Goal: Find specific page/section: Find specific page/section

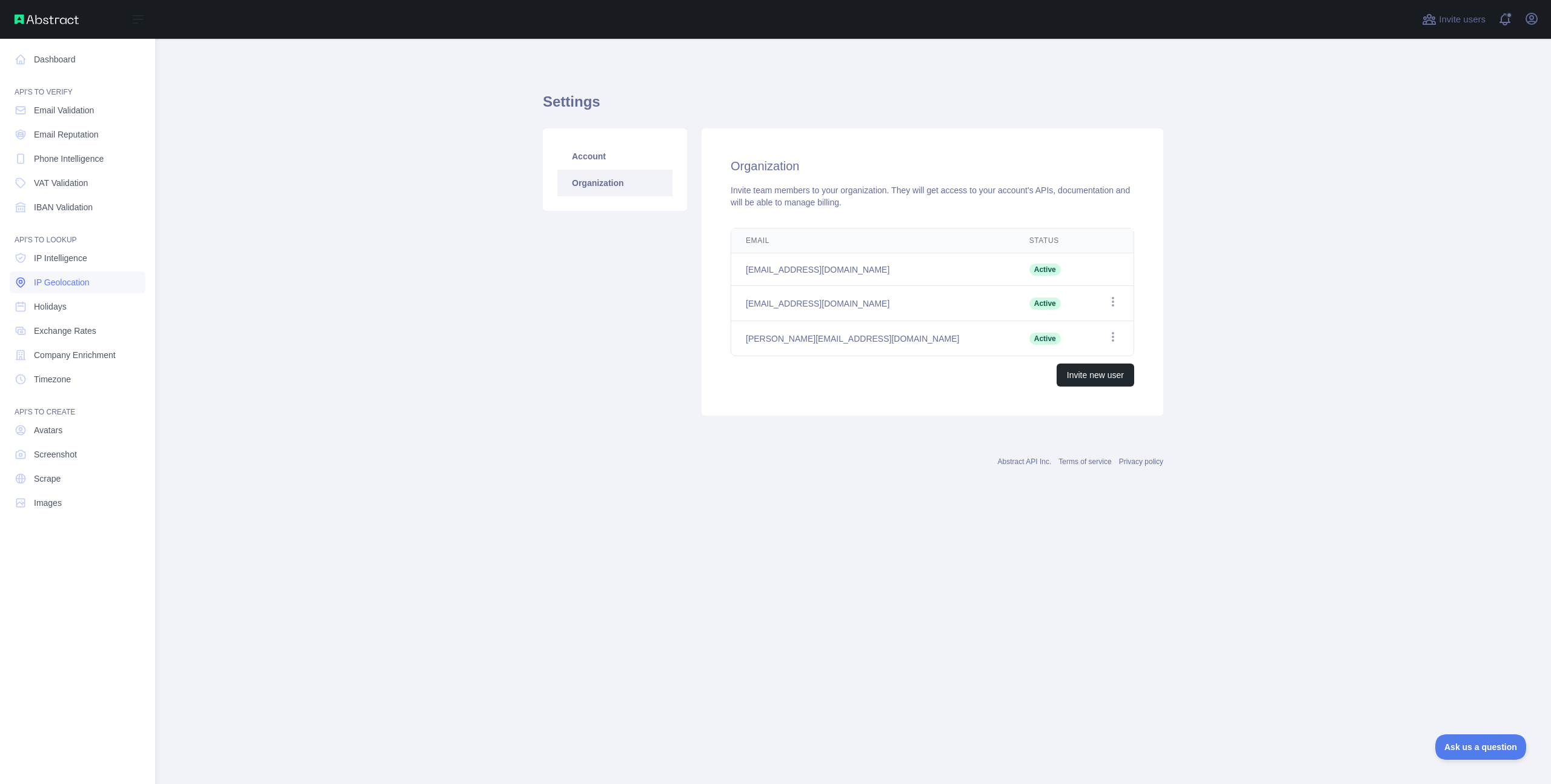
click at [68, 280] on span "IP Geolocation" at bounding box center [61, 282] width 56 height 12
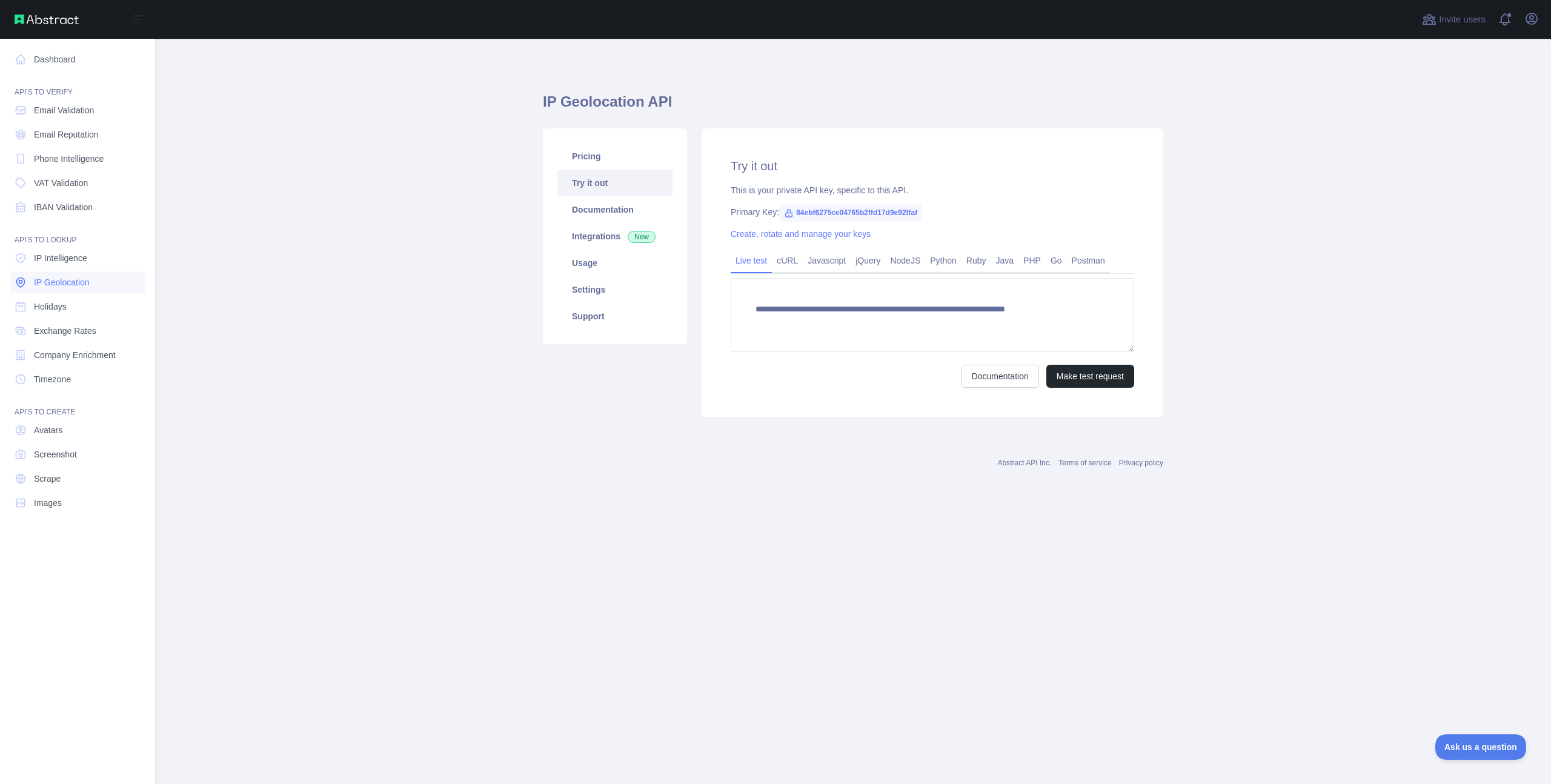
type textarea "**********"
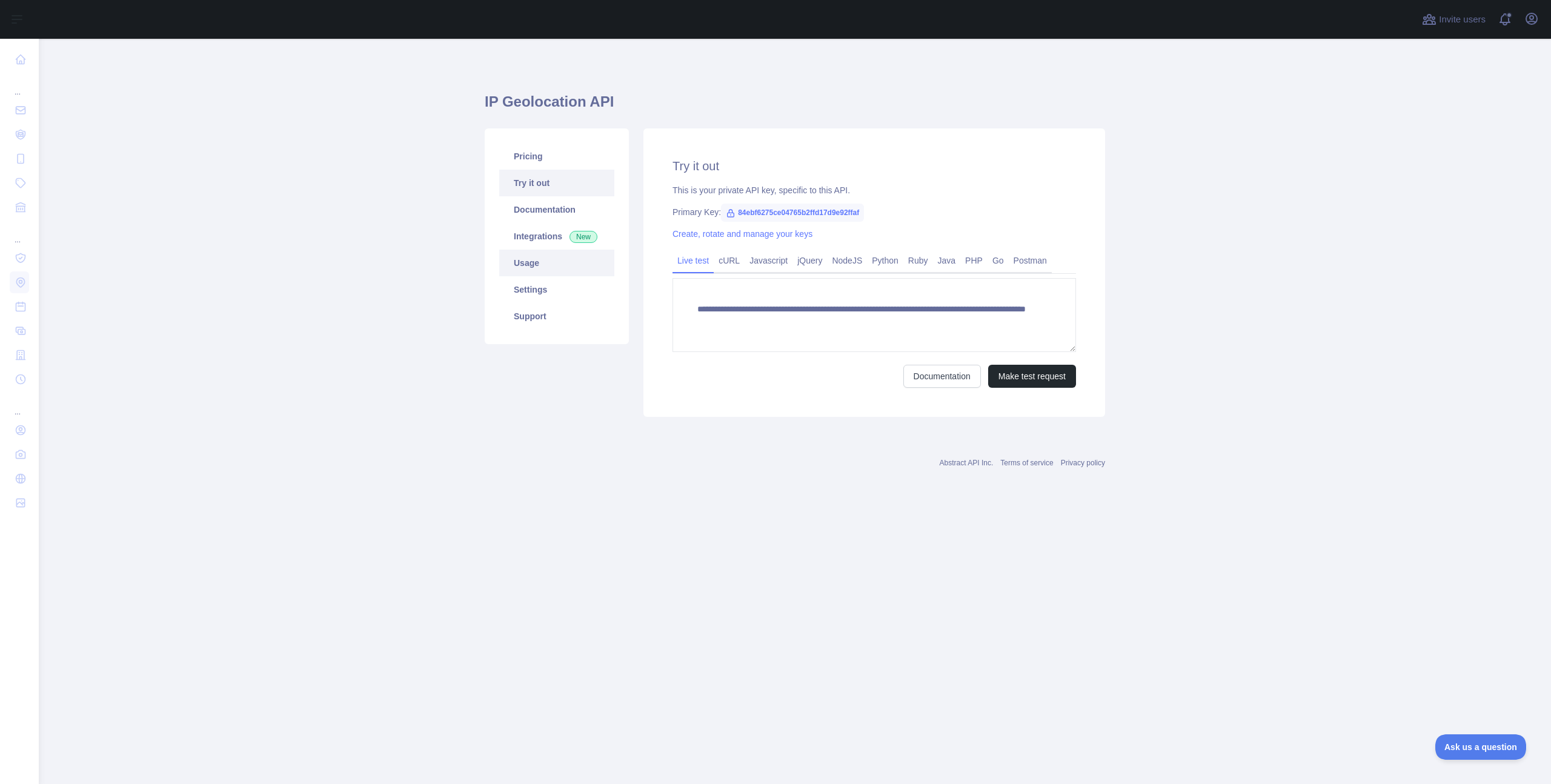
click at [545, 271] on link "Usage" at bounding box center [557, 263] width 115 height 26
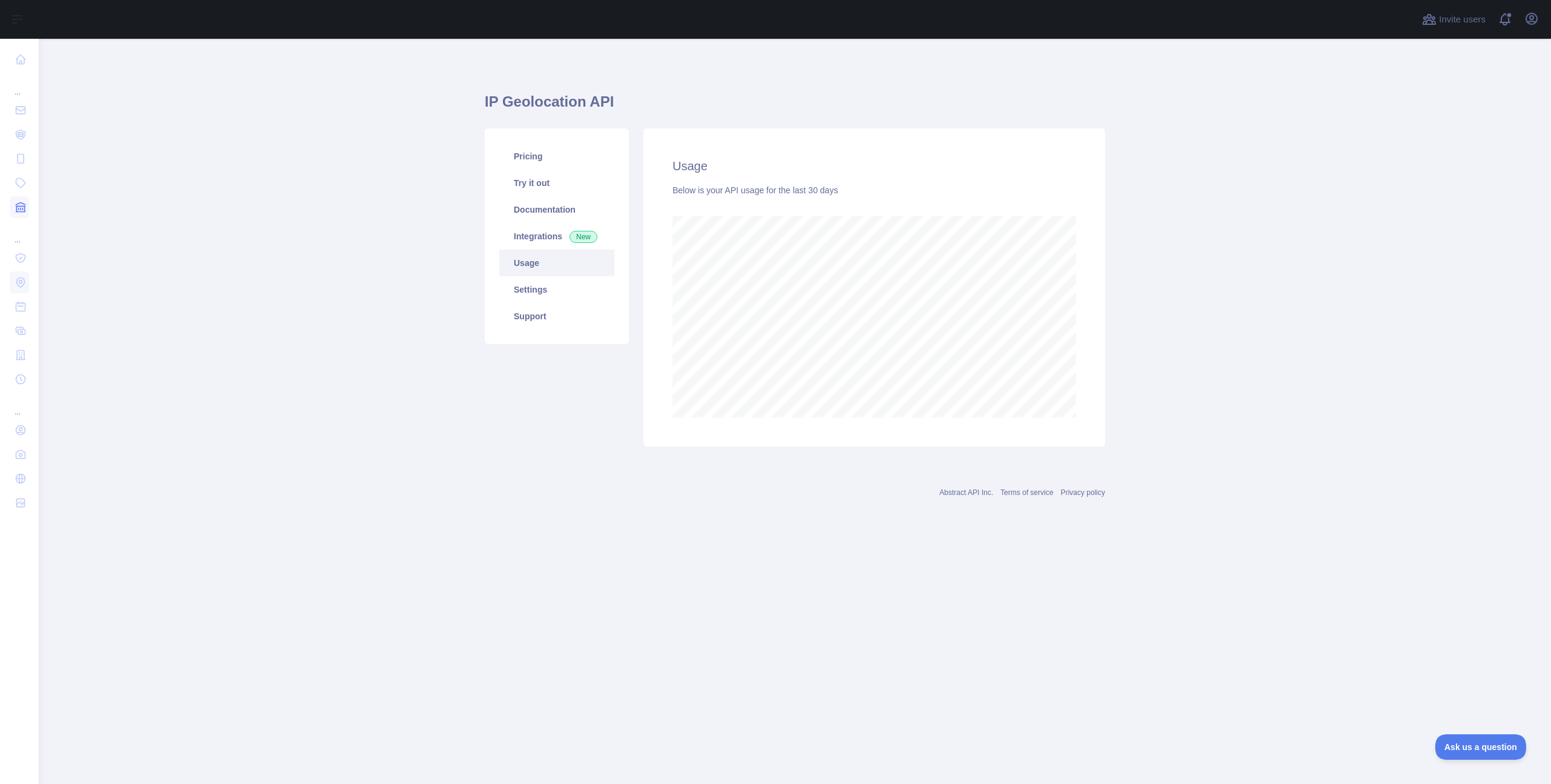
scroll to position [604878, 604437]
